Goal: Communication & Community: Answer question/provide support

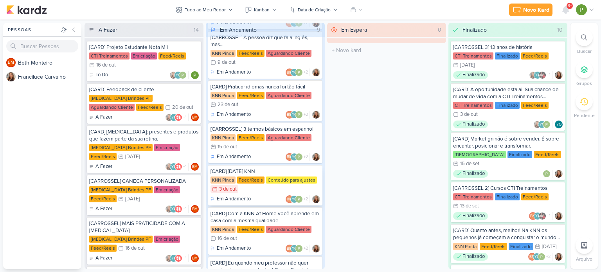
scroll to position [153, 0]
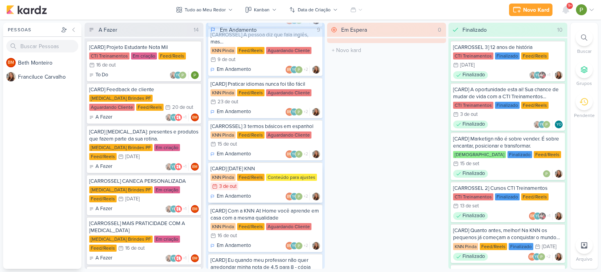
click at [280, 174] on div "Conteúdo para ajustes" at bounding box center [291, 177] width 51 height 7
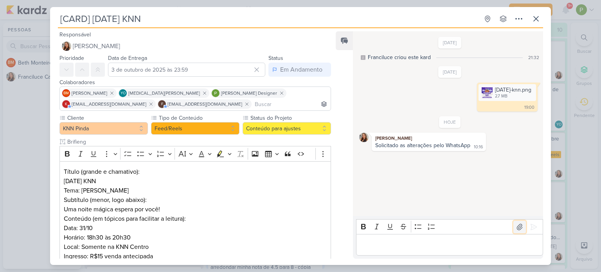
click at [514, 222] on button at bounding box center [520, 227] width 13 height 13
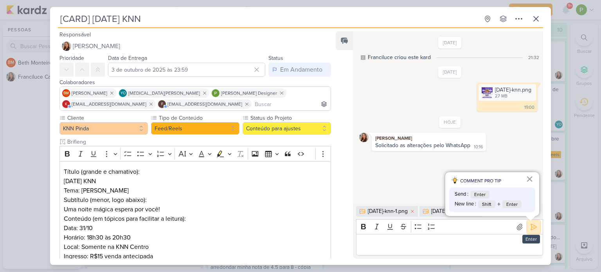
click at [531, 224] on icon at bounding box center [534, 227] width 6 height 6
click at [454, 242] on p "Editor editing area: main" at bounding box center [449, 244] width 179 height 9
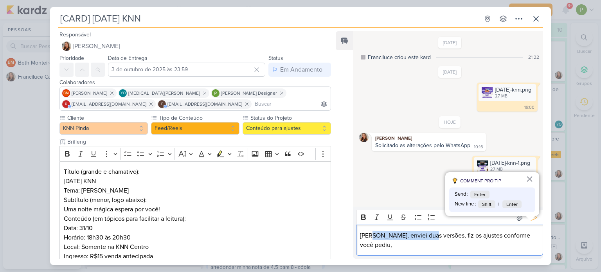
drag, startPoint x: 431, startPoint y: 244, endPoint x: 371, endPoint y: 252, distance: 60.0
click at [371, 252] on div "[PERSON_NAME], enviei duas versões, fiz os ajustes conforme você pediu," at bounding box center [449, 240] width 187 height 31
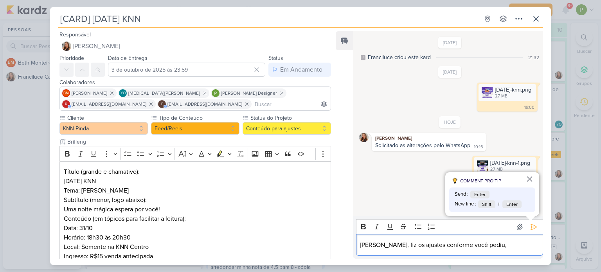
click at [481, 247] on p "[PERSON_NAME], fiz os ajustes conforme você pediu," at bounding box center [449, 244] width 179 height 9
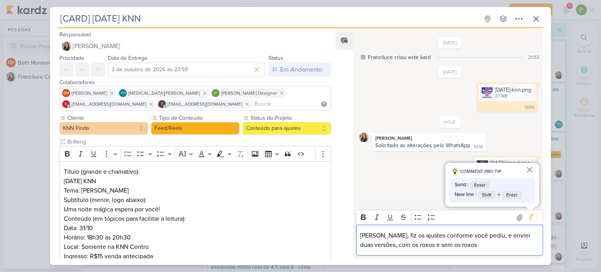
scroll to position [6, 0]
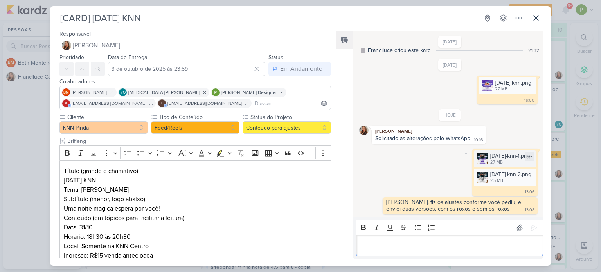
click at [477, 158] on img at bounding box center [482, 158] width 11 height 11
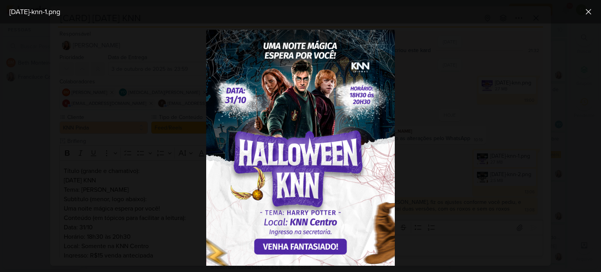
click at [596, 12] on div "[DATE]-knn-1.png" at bounding box center [300, 11] width 601 height 23
click at [585, 11] on icon at bounding box center [588, 11] width 9 height 9
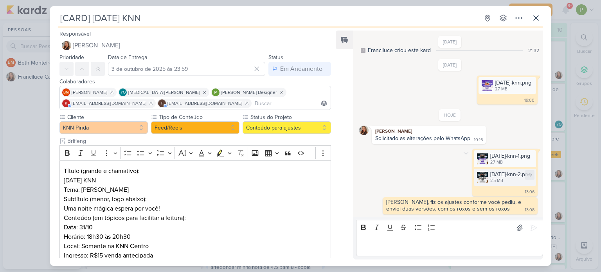
click at [477, 173] on img at bounding box center [482, 177] width 11 height 11
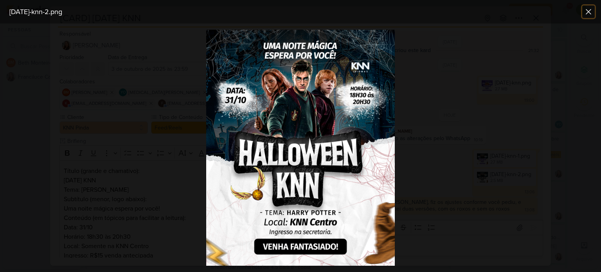
click at [587, 7] on icon at bounding box center [588, 11] width 9 height 9
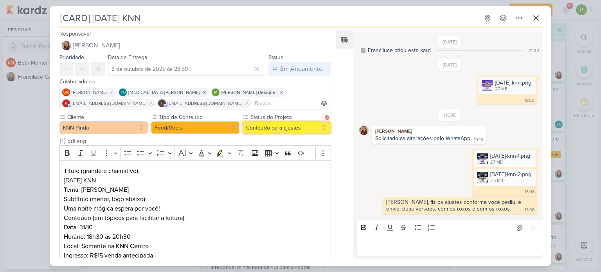
click at [274, 121] on button "Conteúdo para ajustes" at bounding box center [287, 127] width 88 height 13
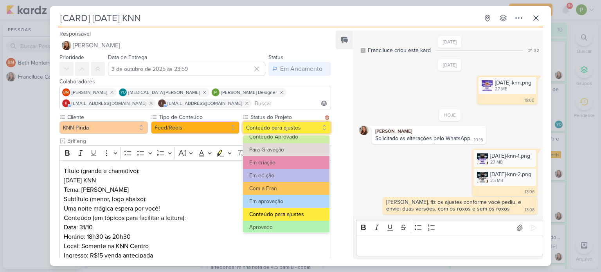
scroll to position [78, 0]
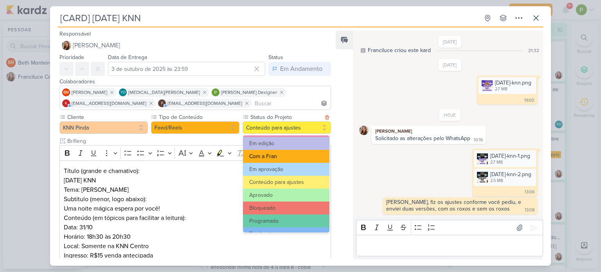
click at [267, 160] on button "Com a Fran" at bounding box center [286, 156] width 87 height 13
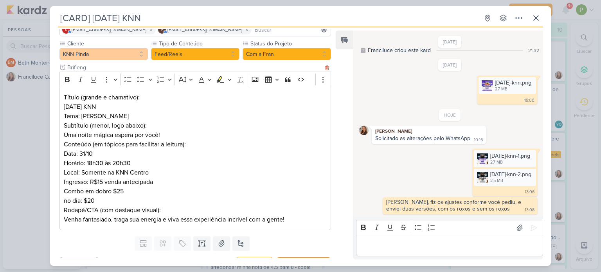
scroll to position [88, 0]
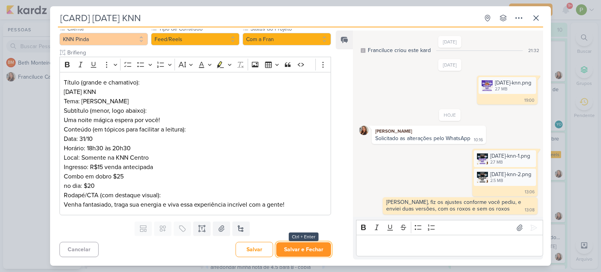
click at [283, 246] on button "Salvar e Fechar" at bounding box center [303, 249] width 55 height 14
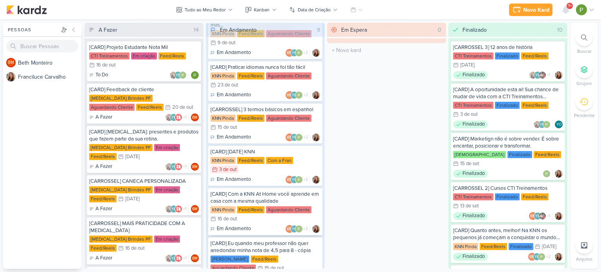
scroll to position [193, 0]
